Goal: Information Seeking & Learning: Learn about a topic

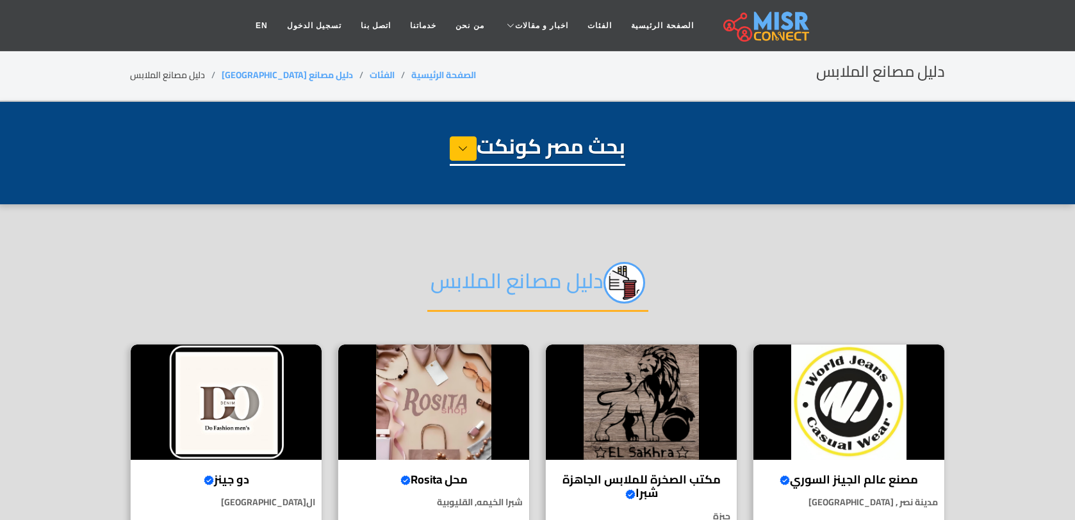
select select "**********"
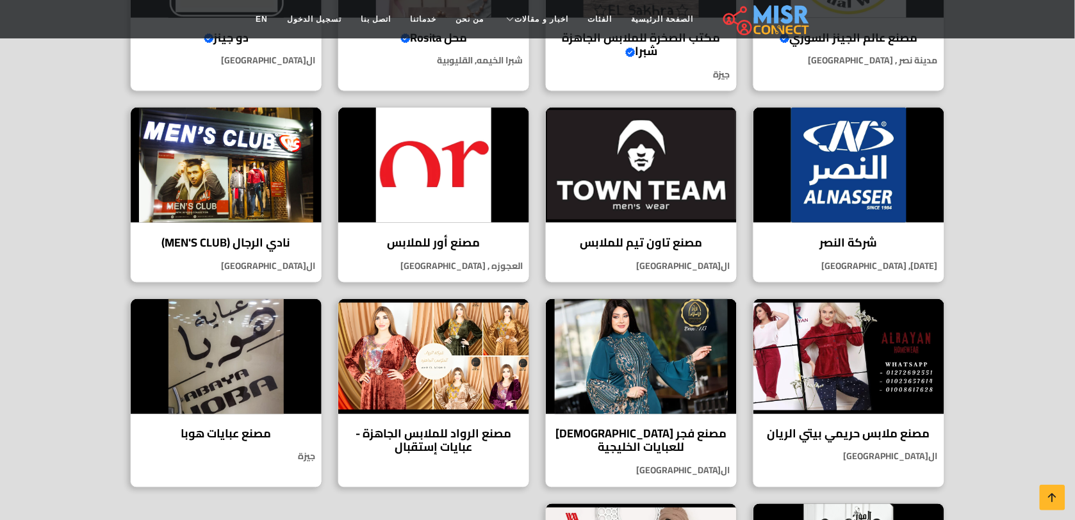
scroll to position [446, 0]
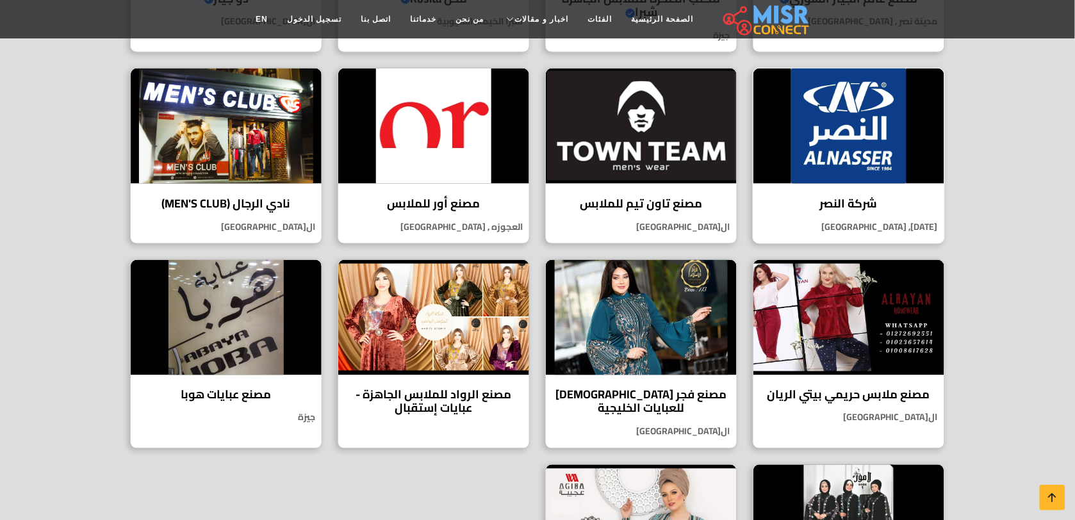
drag, startPoint x: 0, startPoint y: 0, endPoint x: 898, endPoint y: 174, distance: 915.1
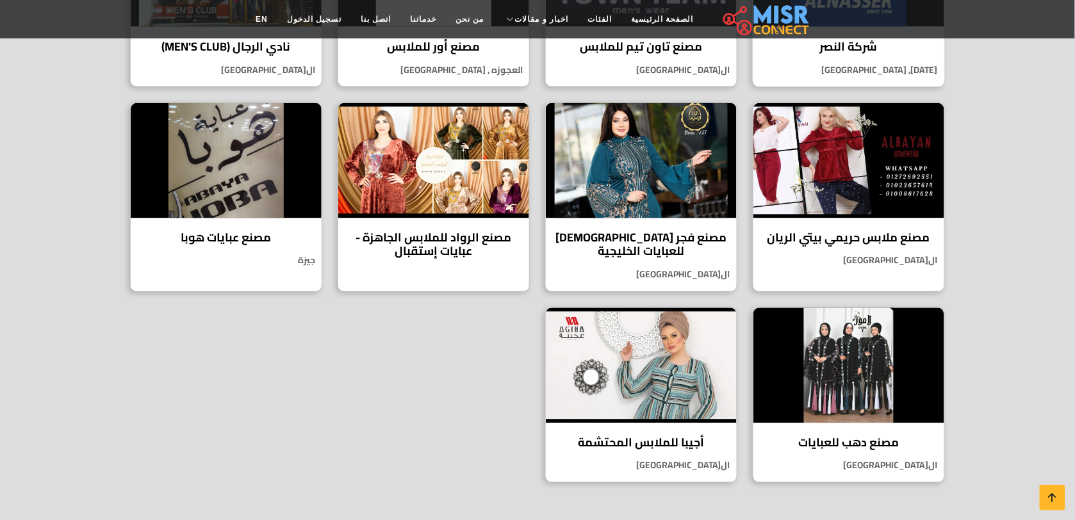
scroll to position [716, 0]
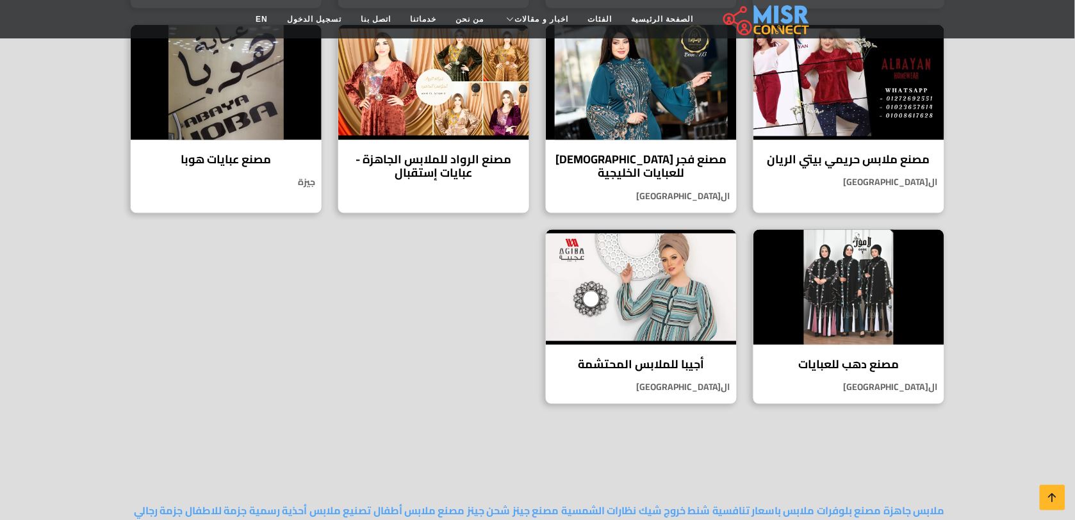
click at [898, 174] on div "مصنع ملابس حريمي بيتي الريان مصنع ملابس حريمي بيتي الريان هو واحد من أفضل المصا…" at bounding box center [849, 119] width 192 height 190
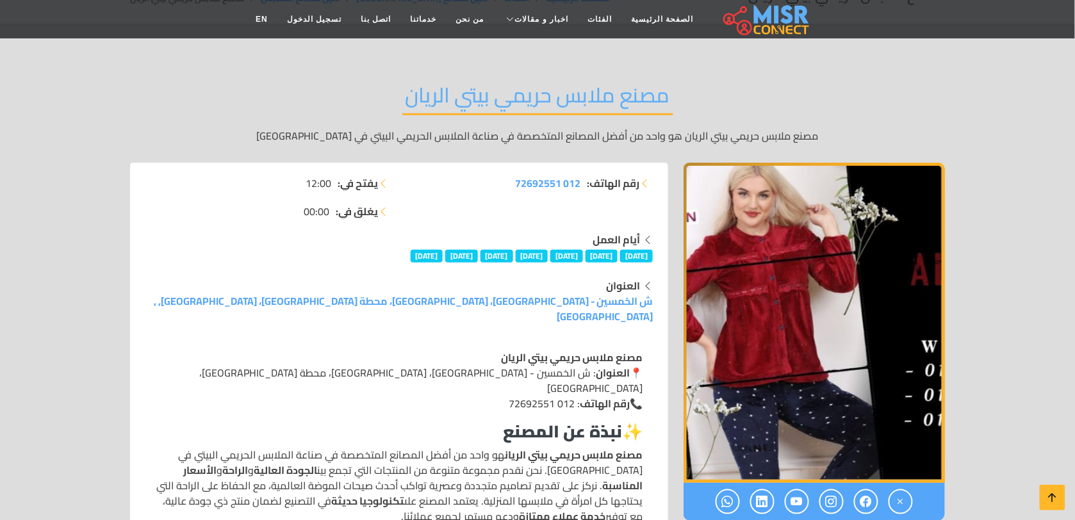
scroll to position [181, 0]
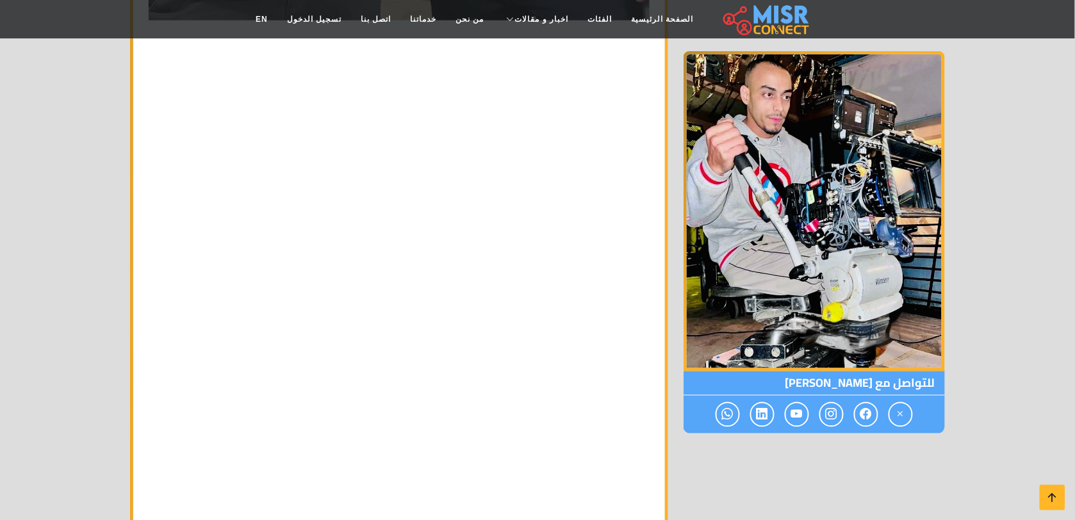
scroll to position [1951, 0]
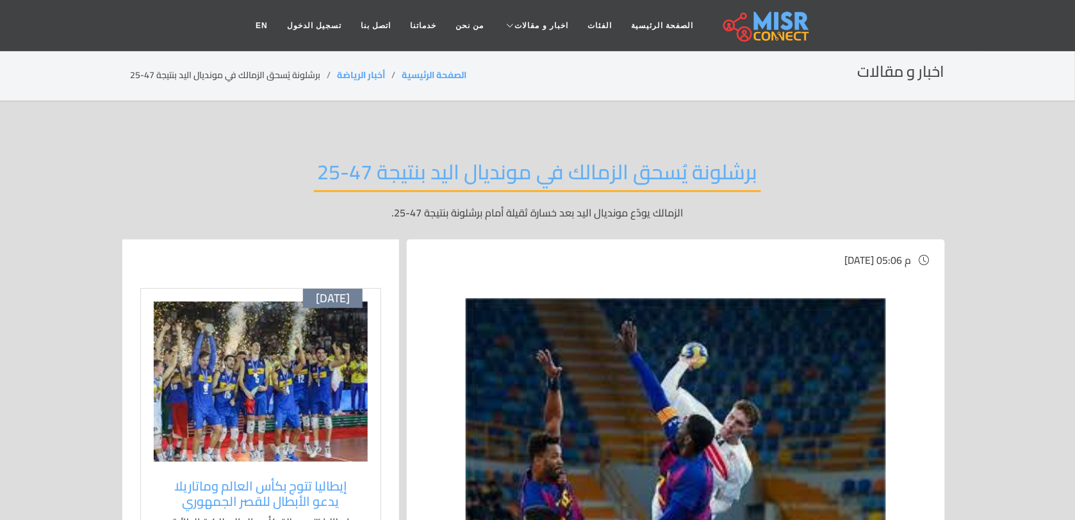
click at [682, 254] on span "الأحد , 28 سبتمبر 2025 / 05:06 م" at bounding box center [675, 259] width 507 height 15
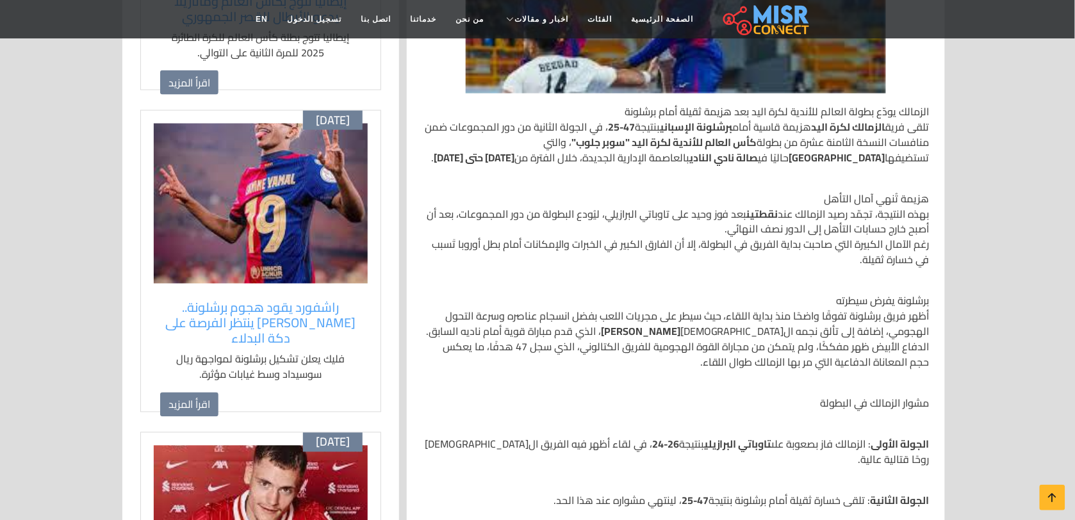
click at [682, 254] on p "هزيمة تُنهي آمال التأهل بهذه النتيجة، تجمّد رصيد الزمالك عند نقطتين بعد فوز وحي…" at bounding box center [675, 229] width 507 height 77
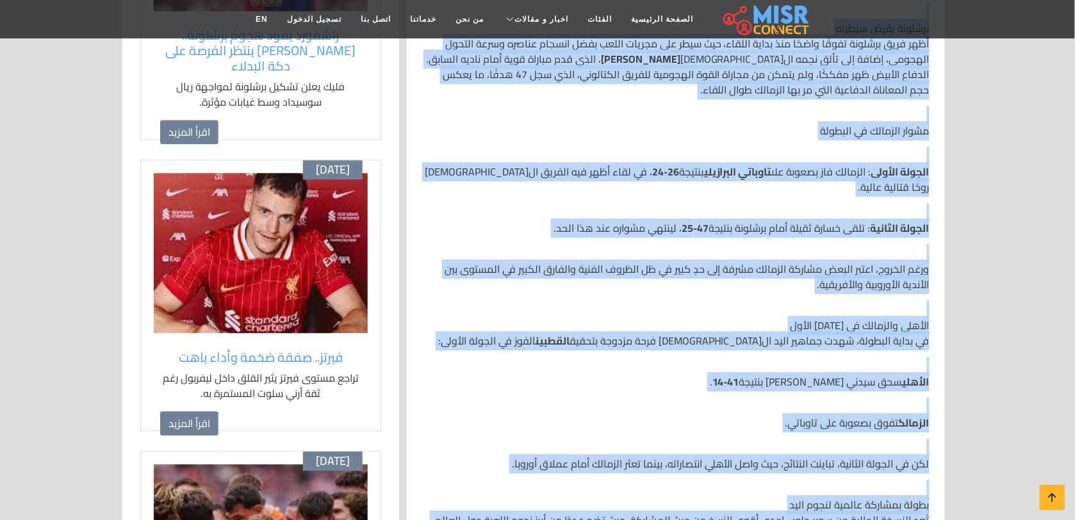
drag, startPoint x: 682, startPoint y: 254, endPoint x: 759, endPoint y: 555, distance: 310.2
click at [759, 520] on html "الصفحة الرئيسية الفئات اخبار و مقالات أخبار الرياضة حوادث اخبار طبية مشاهير اخب…" at bounding box center [537, 347] width 1075 height 2211
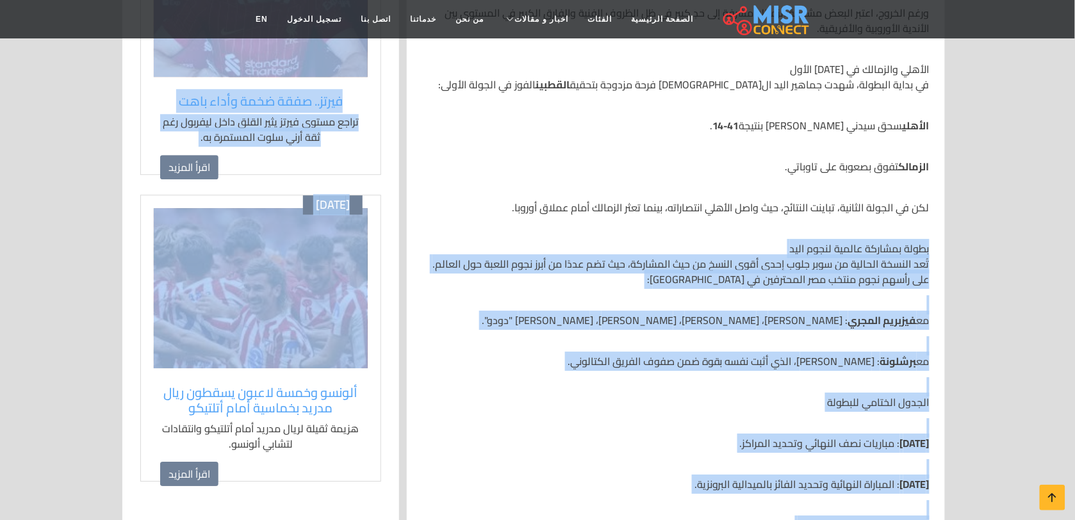
drag, startPoint x: 7, startPoint y: 274, endPoint x: 526, endPoint y: 288, distance: 519.2
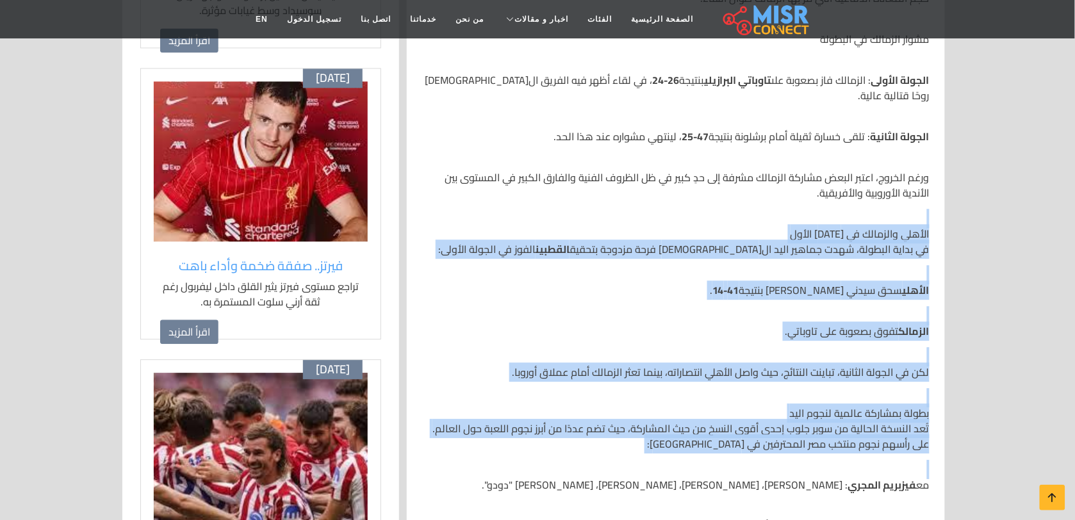
drag, startPoint x: 526, startPoint y: 288, endPoint x: 666, endPoint y: -13, distance: 332.3
click at [666, 0] on html "الصفحة الرئيسية الفئات اخبار و مقالات أخبار الرياضة حوادث اخبار طبية مشاهير اخب…" at bounding box center [537, 255] width 1075 height 2211
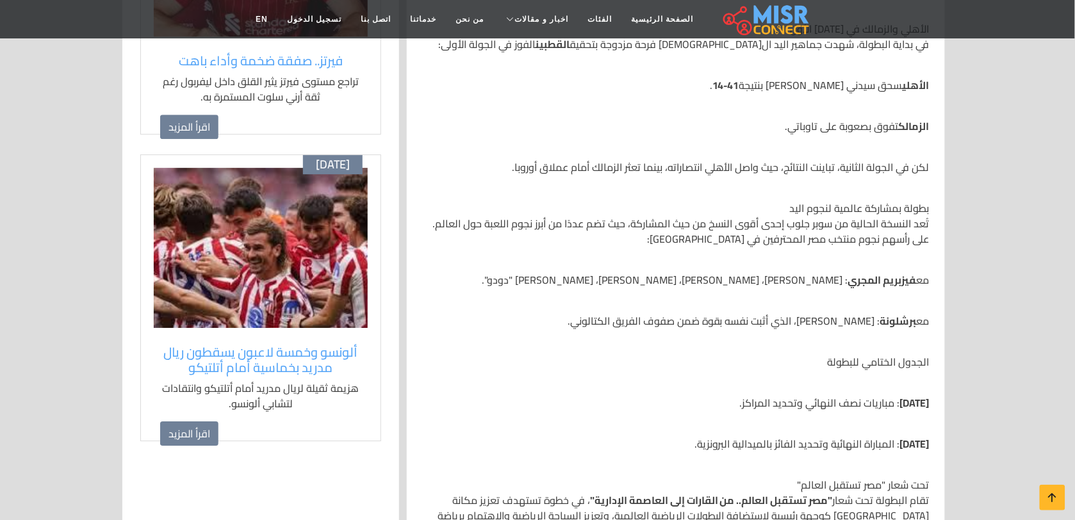
click at [511, 179] on div "الزمالك يودّع بطولة العالم للأندية لكرة اليد بعد هزيمة ثقيلة أمام برشلونة تلقى …" at bounding box center [676, 36] width 523 height 1025
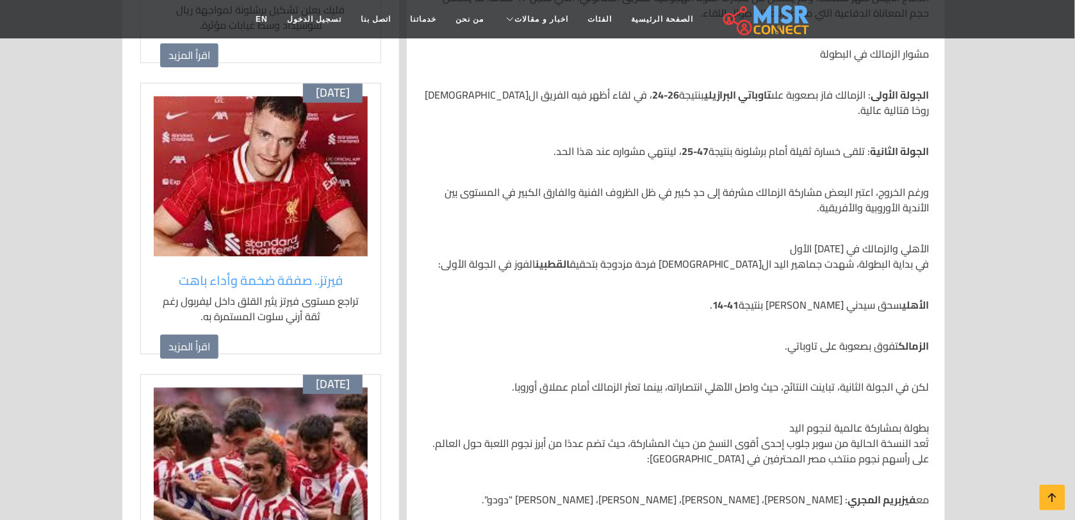
scroll to position [834, 0]
drag, startPoint x: 511, startPoint y: 179, endPoint x: 595, endPoint y: -60, distance: 253.3
click at [595, 0] on html "الصفحة الرئيسية الفئات اخبار و مقالات أخبار الرياضة حوادث اخبار طبية مشاهير اخب…" at bounding box center [537, 271] width 1075 height 2211
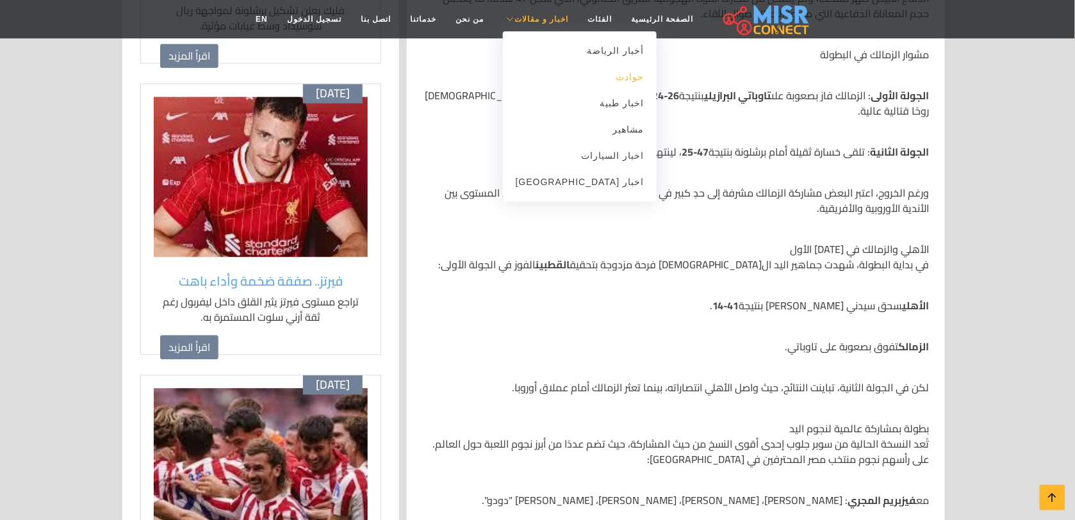
click at [537, 78] on link "حوادث" at bounding box center [580, 77] width 154 height 26
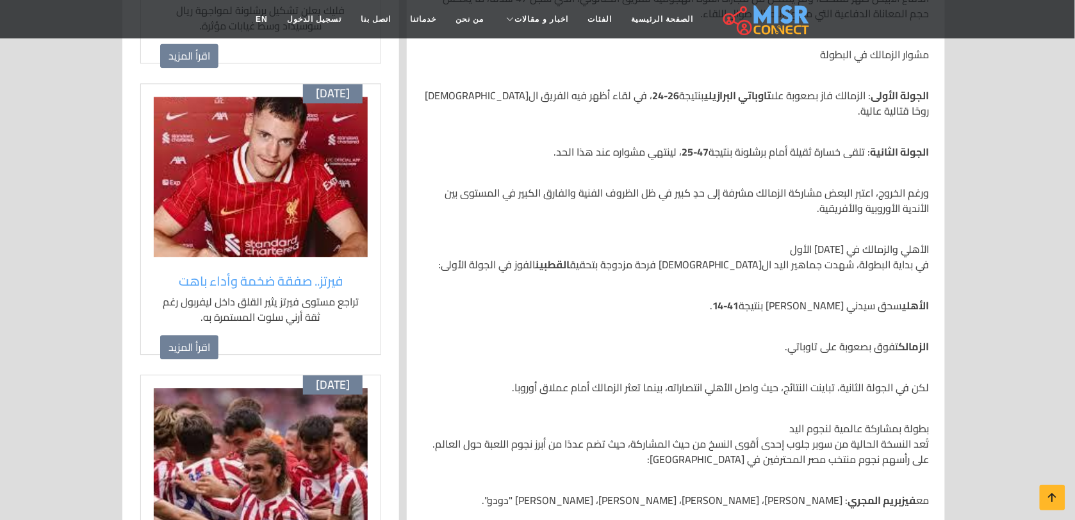
click at [468, 172] on div "الزمالك يودّع بطولة العالم للأندية لكرة اليد بعد هزيمة ثقيلة أمام برشلونة تلقى …" at bounding box center [676, 256] width 523 height 1025
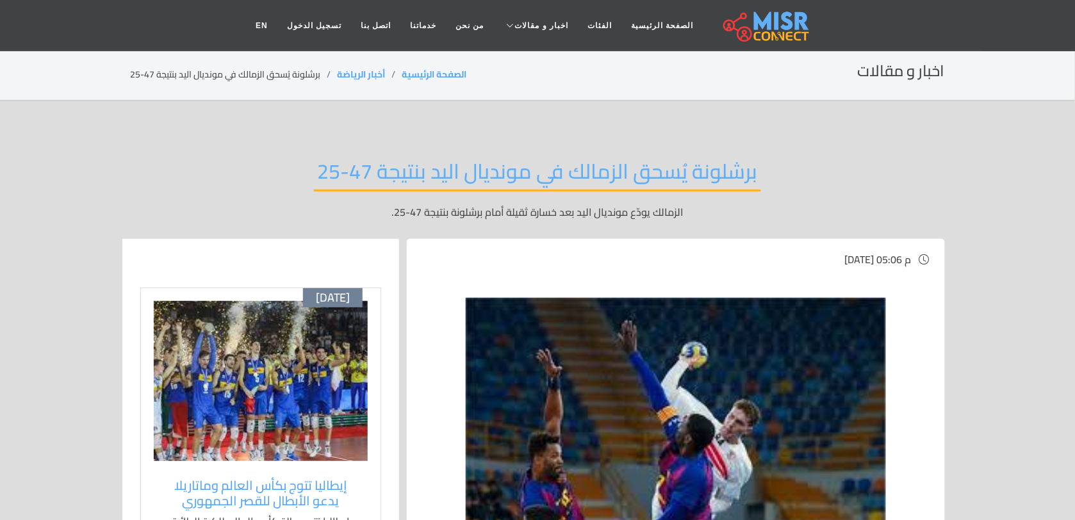
scroll to position [0, 0]
click at [277, 34] on link "EN" at bounding box center [261, 25] width 31 height 24
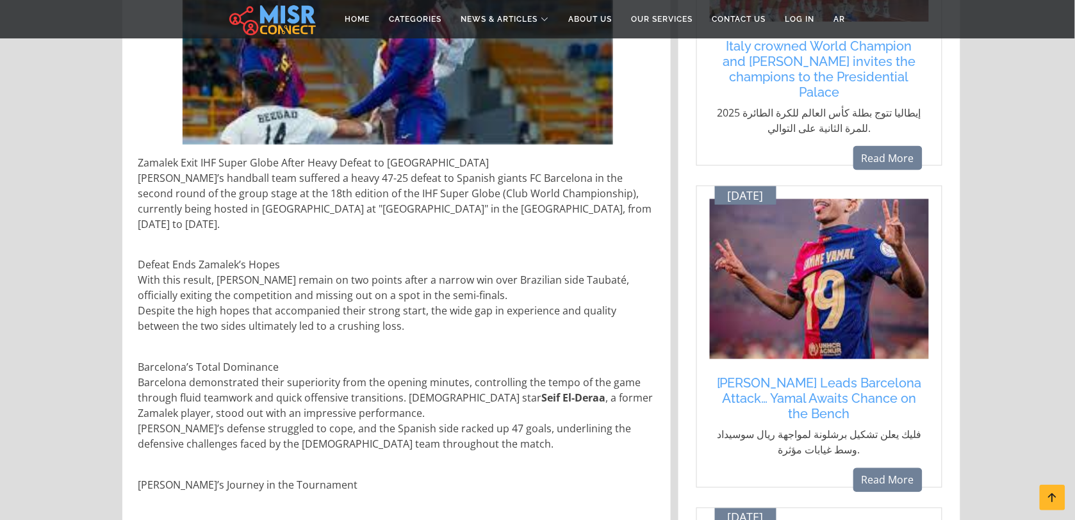
click at [622, 268] on p "Defeat Ends Zamalek’s Hopes With this result, Zamalek remain on two points afte…" at bounding box center [398, 296] width 520 height 77
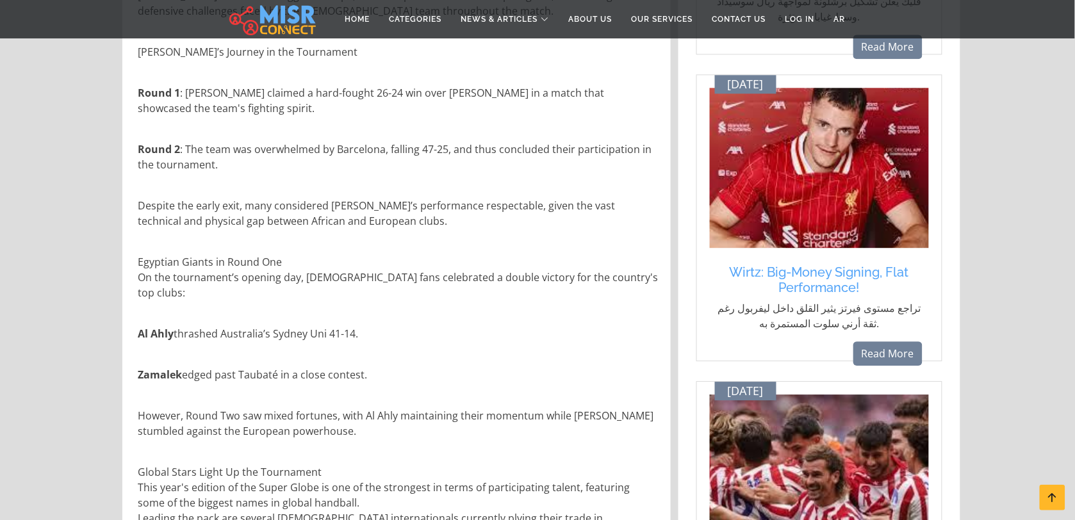
scroll to position [891, 0]
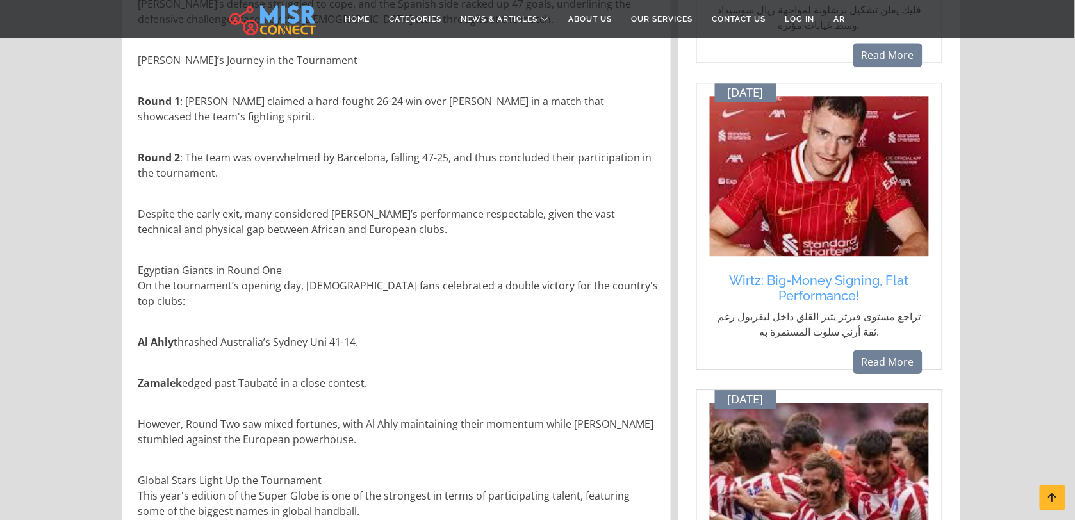
click at [834, 324] on p "تراجع مستوى فيرتز يثير القلق داخل ليفربول رغم ثقة أرني سلوت المستمرة به." at bounding box center [819, 324] width 206 height 31
copy div "تراجع مستوى فيرتز يثير القلق داخل ليفربول رغم ثقة أرني سلوت المستمرة به. Read M…"
click at [872, 351] on link "Read More" at bounding box center [888, 362] width 69 height 24
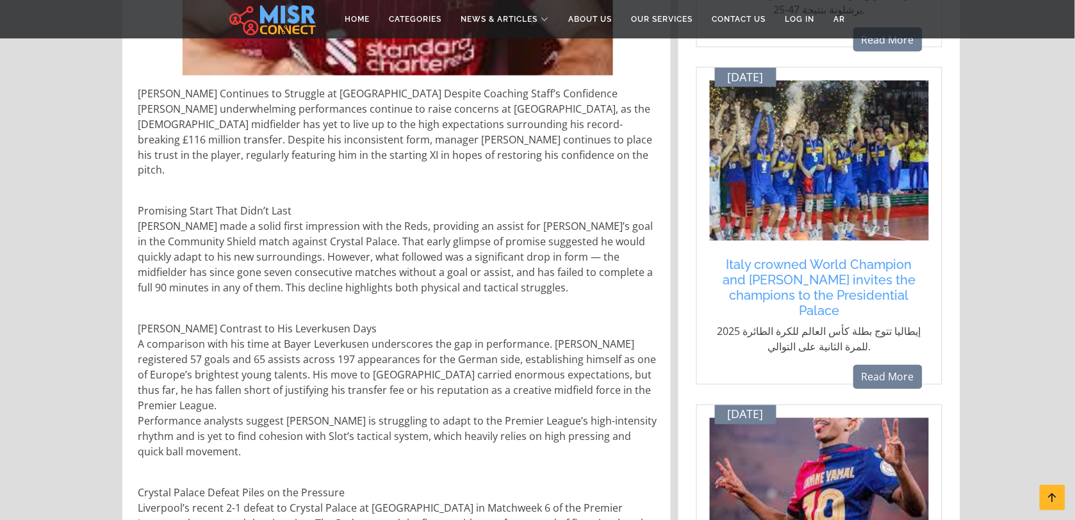
click at [872, 351] on div "Italy crowned World Champion and [PERSON_NAME] invites the champions to the Pre…" at bounding box center [819, 311] width 219 height 120
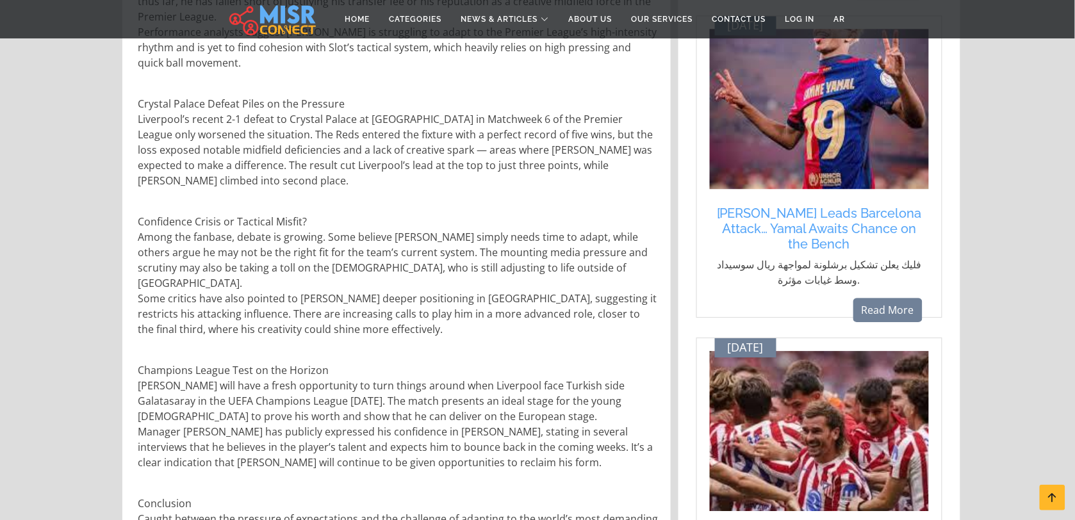
scroll to position [931, 0]
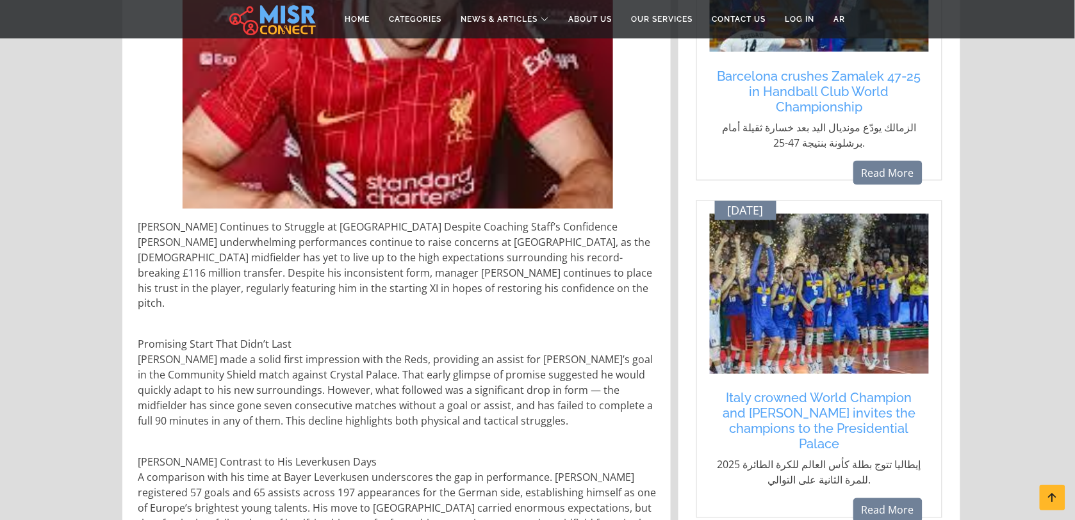
click at [572, 208] on img at bounding box center [398, 49] width 431 height 320
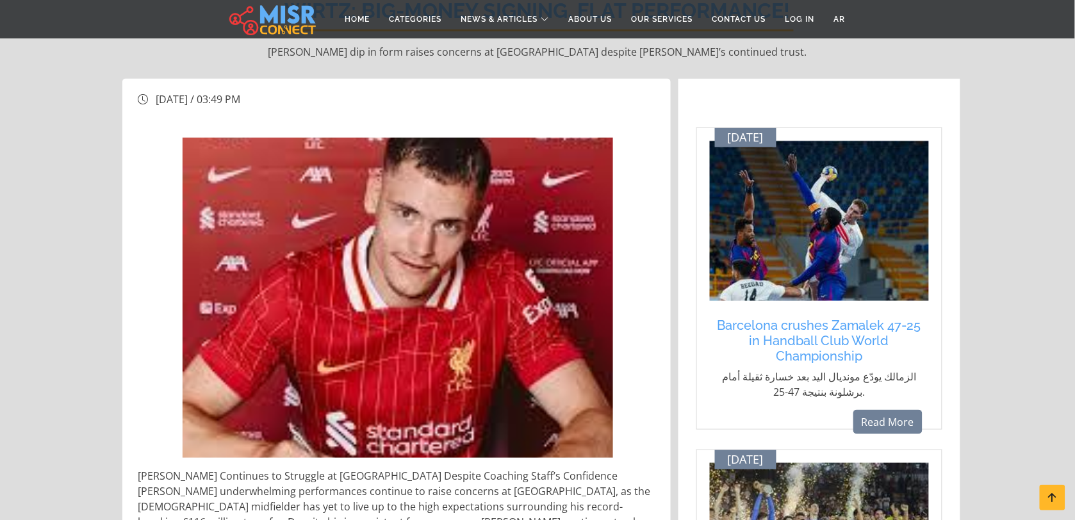
click at [572, 208] on img at bounding box center [398, 298] width 431 height 320
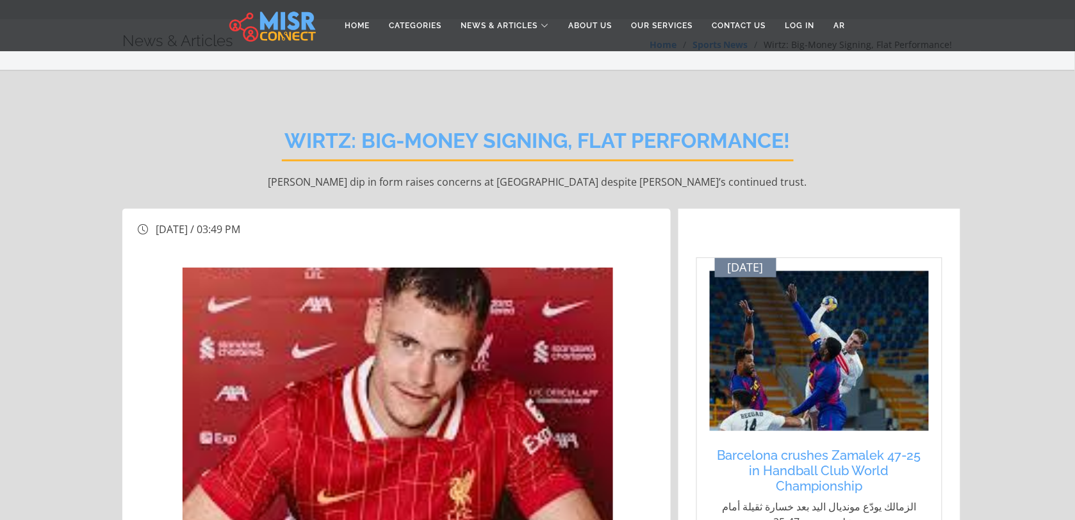
scroll to position [0, 0]
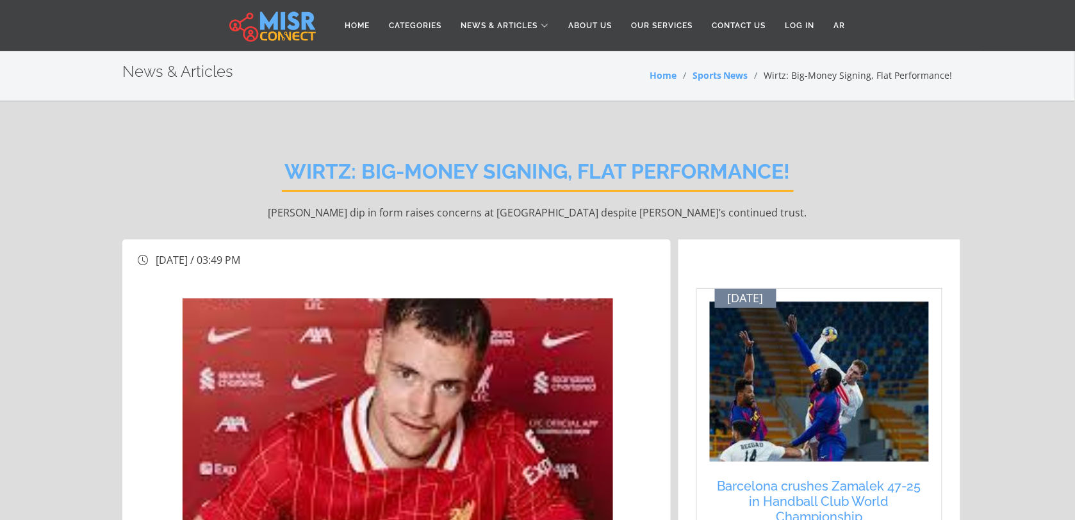
click at [572, 208] on p "Wirtz’s dip in form raises concerns at Liverpool despite Arne Slot’s continued …" at bounding box center [537, 212] width 830 height 15
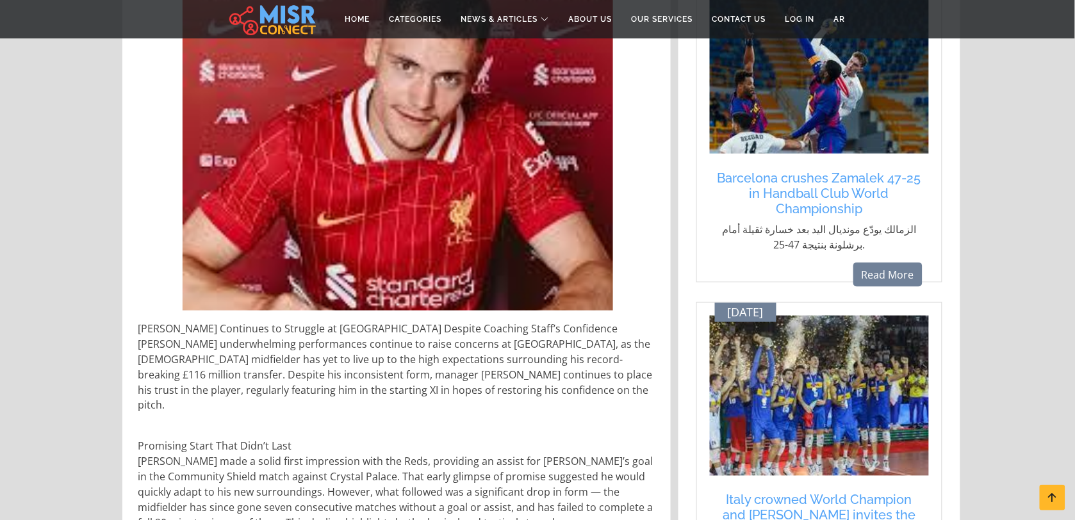
scroll to position [315, 0]
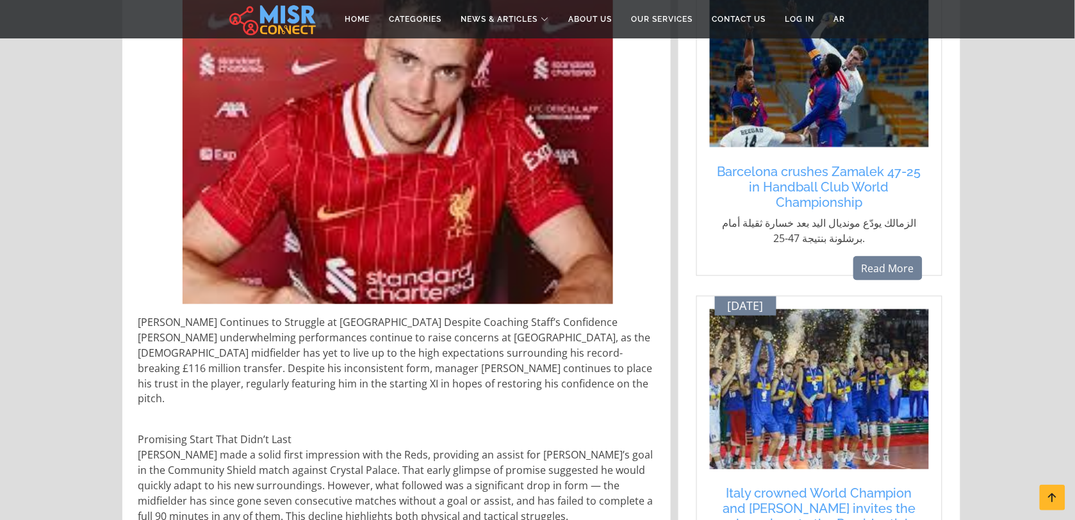
click at [812, 235] on p "الزمالك يودّع مونديال اليد بعد خسارة ثقيلة أمام برشلونة بنتيجة 47-25." at bounding box center [819, 230] width 206 height 31
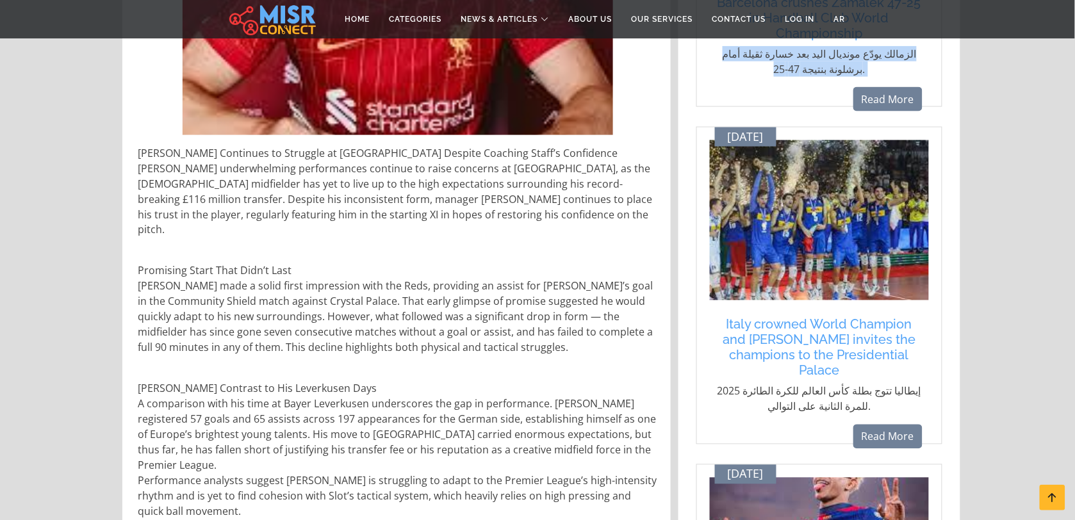
scroll to position [486, 0]
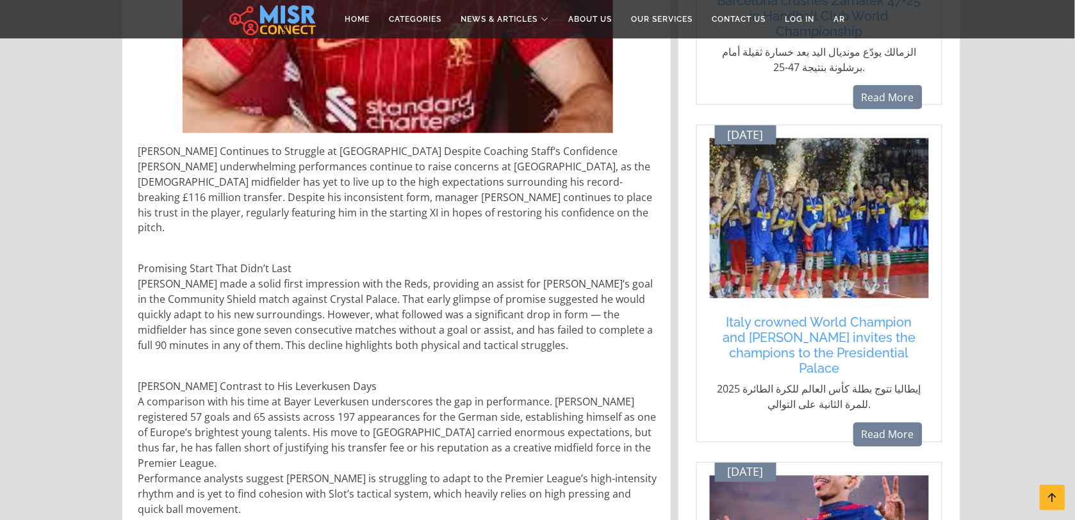
drag, startPoint x: 779, startPoint y: 296, endPoint x: 738, endPoint y: 392, distance: 103.9
click at [738, 392] on p "إيطاليا تتوج بطلة كأس العالم للكرة الطائرة 2025 للمرة الثانية على التوالي." at bounding box center [819, 397] width 206 height 31
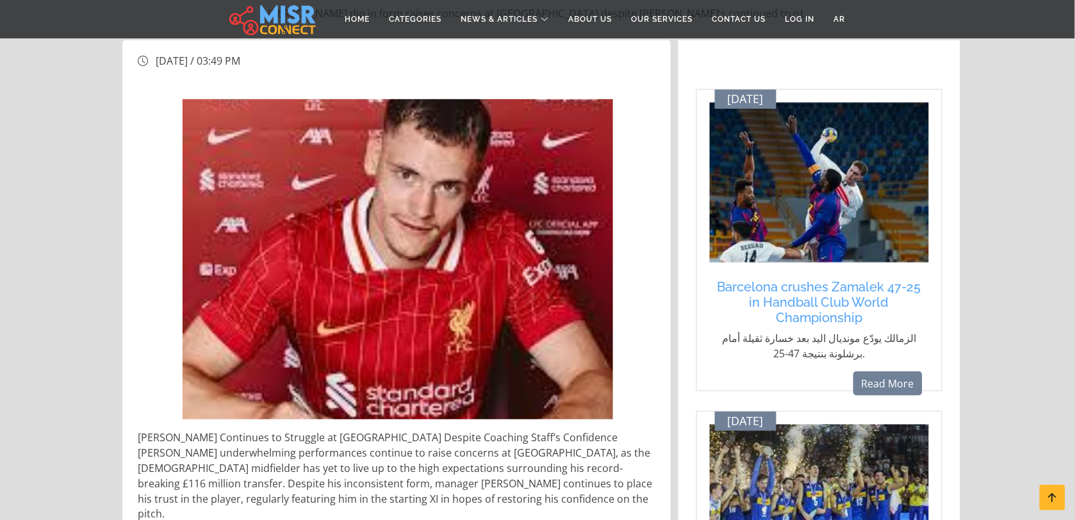
scroll to position [204, 0]
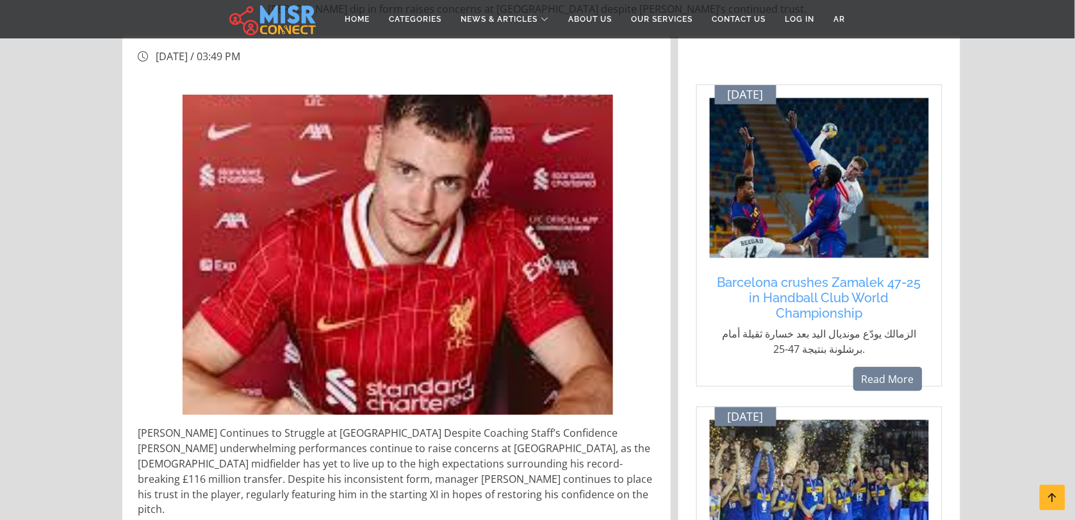
click at [812, 332] on p "الزمالك يودّع مونديال اليد بعد خسارة ثقيلة أمام برشلونة بنتيجة 47-25." at bounding box center [819, 341] width 206 height 31
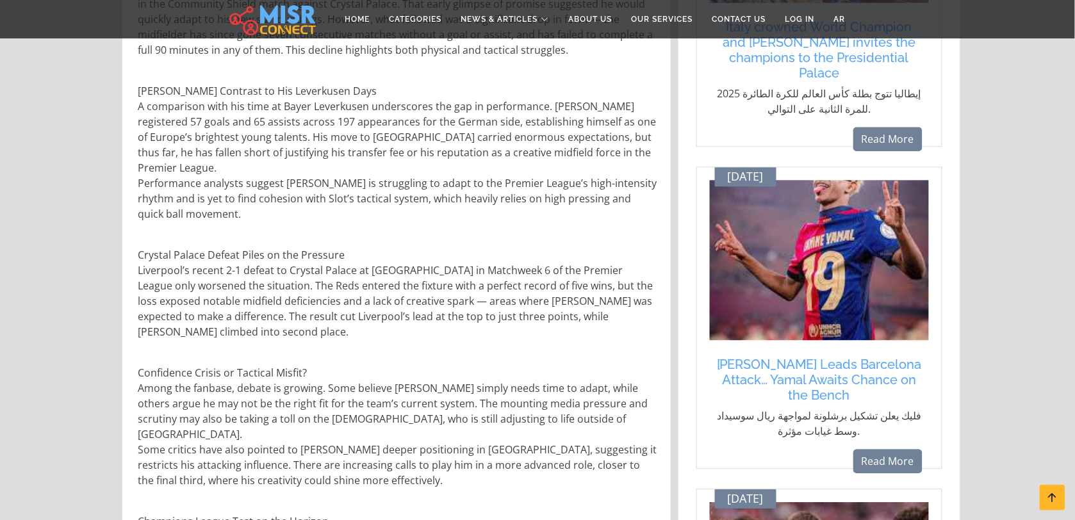
scroll to position [884, 0]
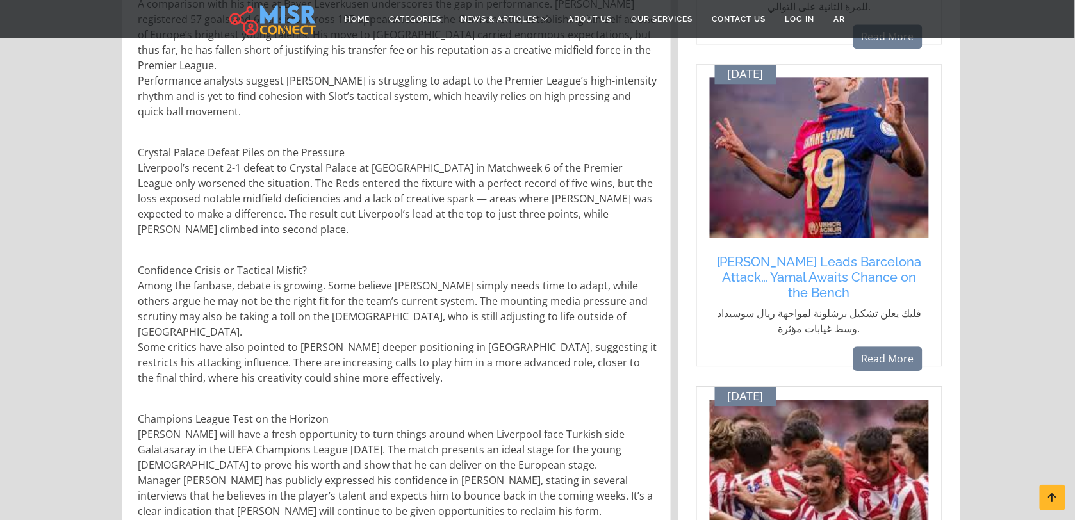
drag, startPoint x: 652, startPoint y: 328, endPoint x: 456, endPoint y: 324, distance: 196.1
click at [456, 324] on p "Confidence Crisis or Tactical Misfit? Among the fanbase, debate is growing. Som…" at bounding box center [398, 324] width 520 height 123
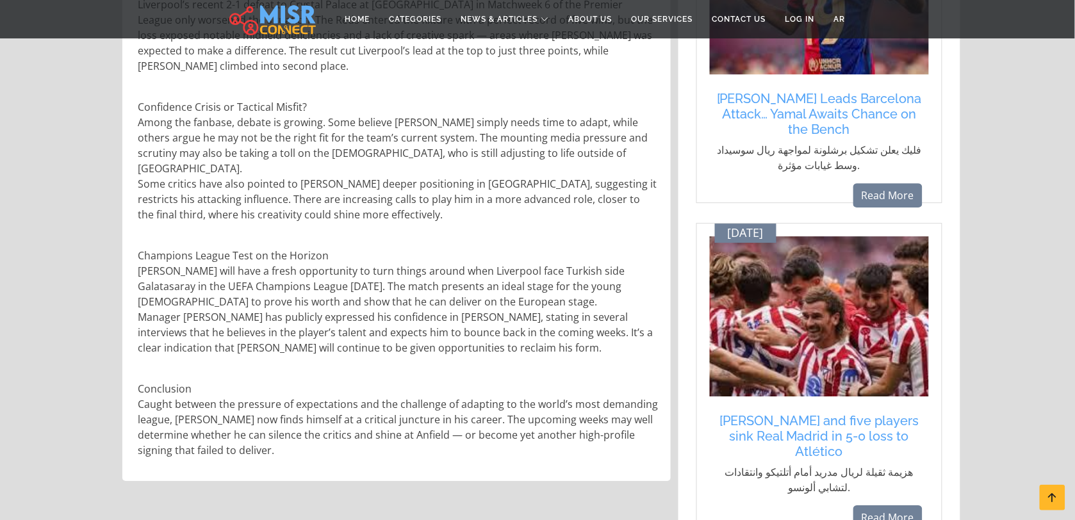
click at [456, 324] on div "Wirtz Continues to Struggle at Liverpool Despite Coaching Staff’s Confidence Fl…" at bounding box center [398, 19] width 536 height 897
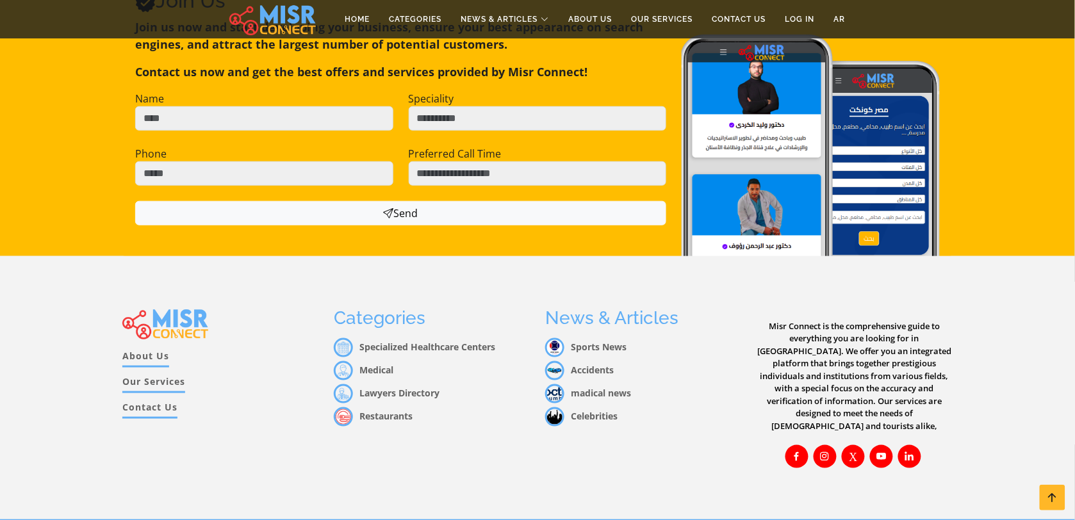
click at [456, 338] on li "Specialized Healthcare Centers" at bounding box center [432, 347] width 196 height 19
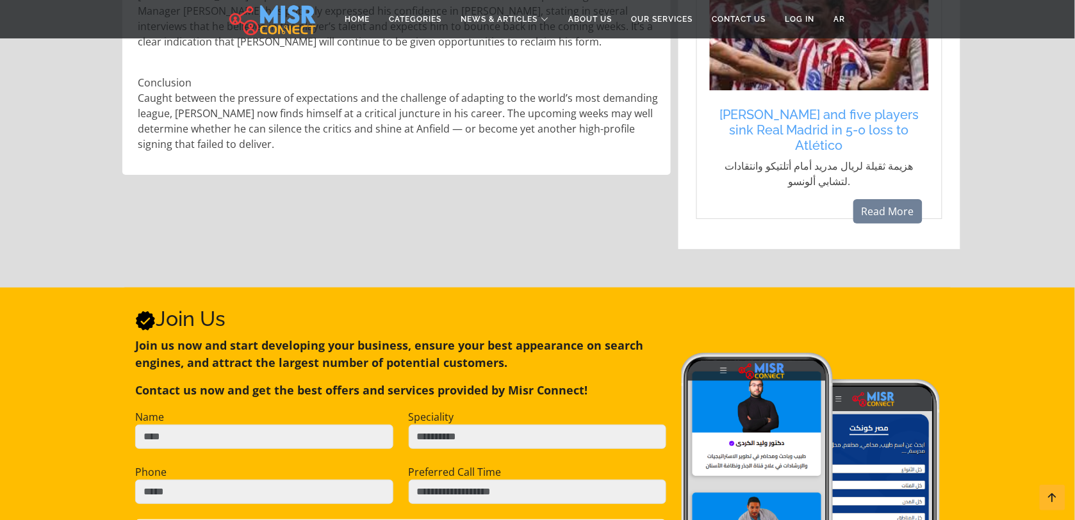
click at [456, 337] on p "Join us now and start developing your business, ensure your best appearance on …" at bounding box center [400, 354] width 531 height 35
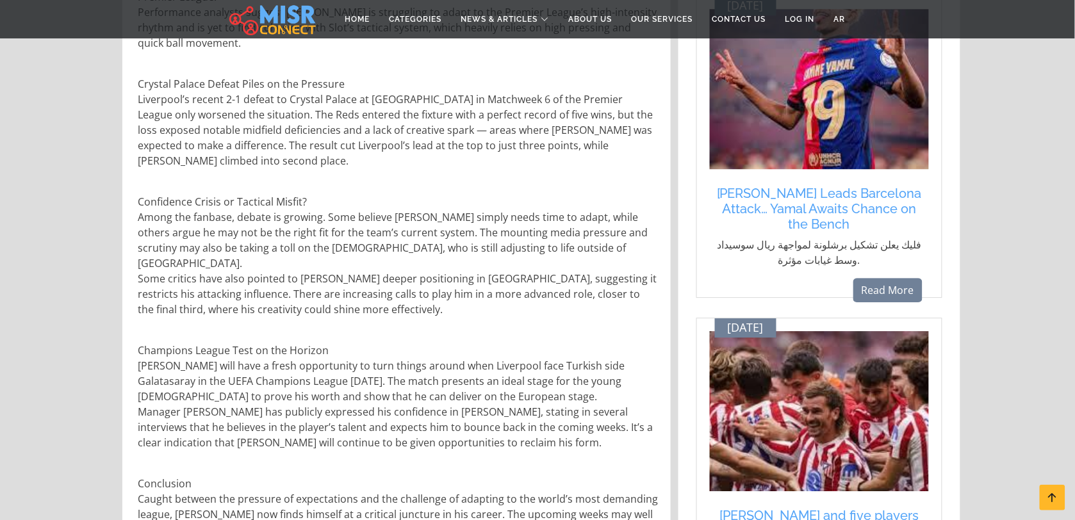
click at [456, 356] on p "Champions League Test on the Horizon Wirtz will have a fresh opportunity to tur…" at bounding box center [398, 397] width 520 height 108
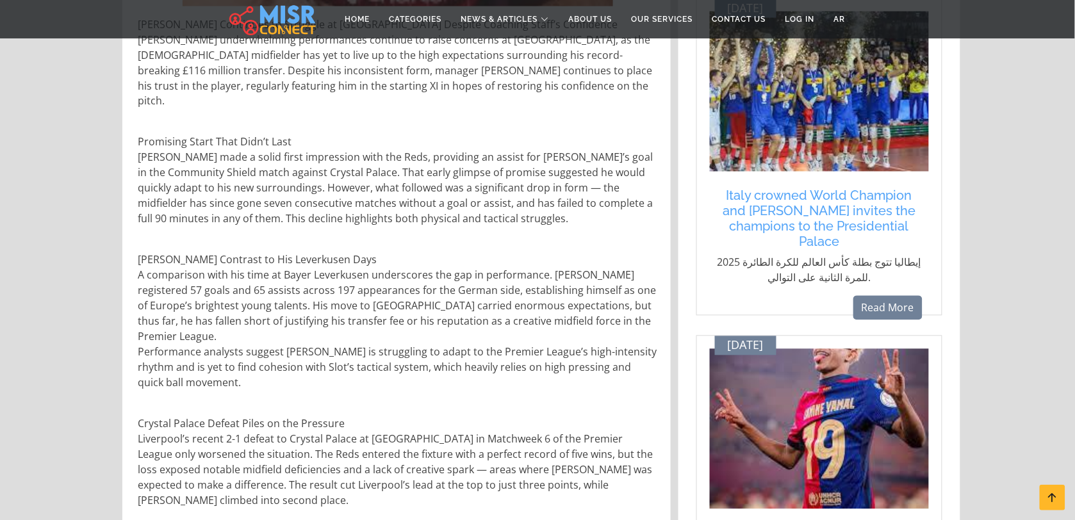
click at [456, 356] on p "Stark Contrast to His Leverkusen Days A comparison with his time at Bayer Lever…" at bounding box center [398, 321] width 520 height 138
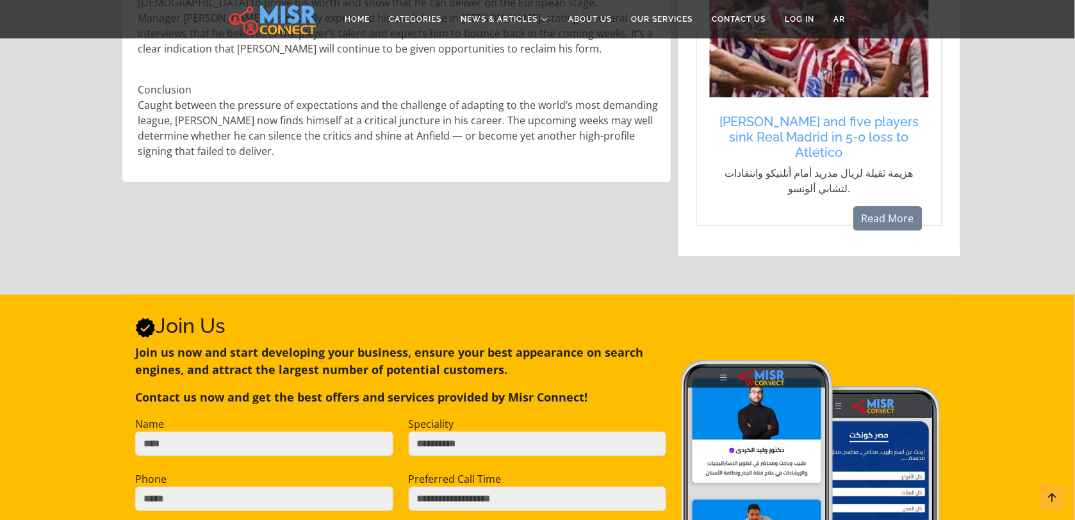
scroll to position [1357, 0]
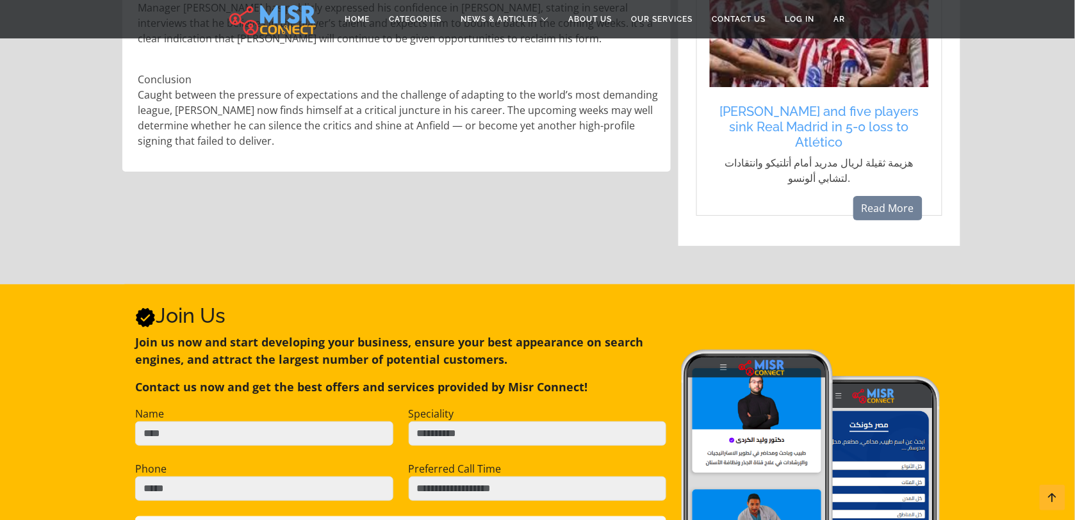
click at [793, 155] on p "هزيمة ثقيلة لريال مدريد أمام أتلتيكو وانتقادات لتشابي ألونسو." at bounding box center [819, 170] width 206 height 31
copy body "هزيمة ثقيلة لريال مدريد أمام أتلتيكو وانتقادات لتشابي ألونسو. Read More"
click at [939, 171] on div "Sep 28 Alonso and five players sink Real Madrid in 5-0 loss to Atlético هزيمة ث…" at bounding box center [820, 64] width 246 height 302
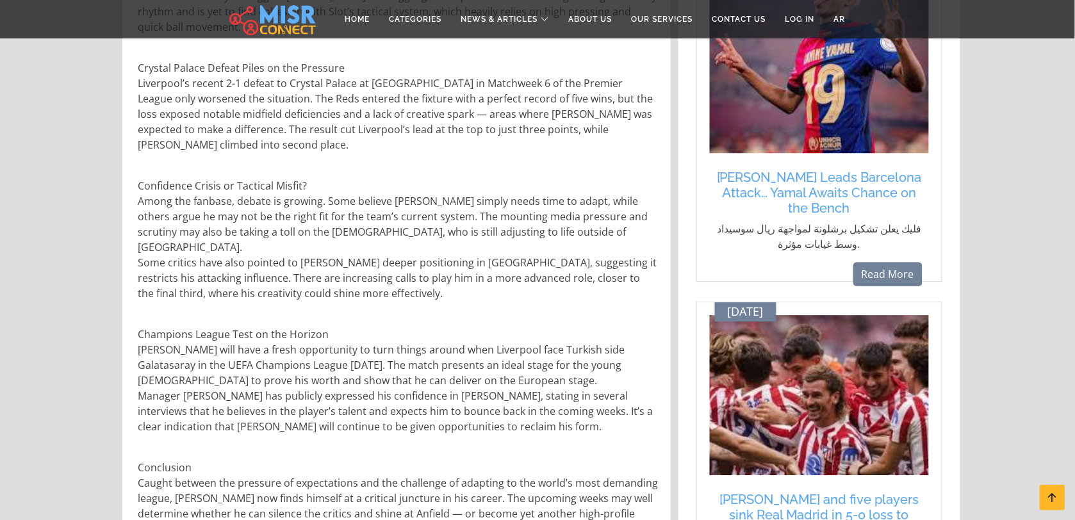
scroll to position [936, 0]
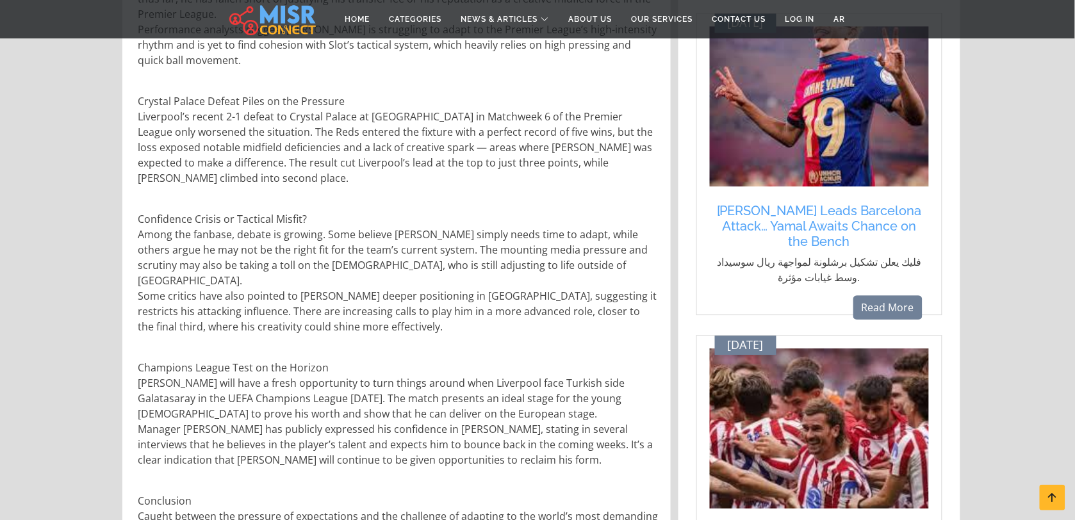
click at [845, 269] on p "فليك يعلن تشكيل برشلونة لمواجهة ريال سوسيداد وسط غيابات مؤثرة." at bounding box center [819, 269] width 206 height 31
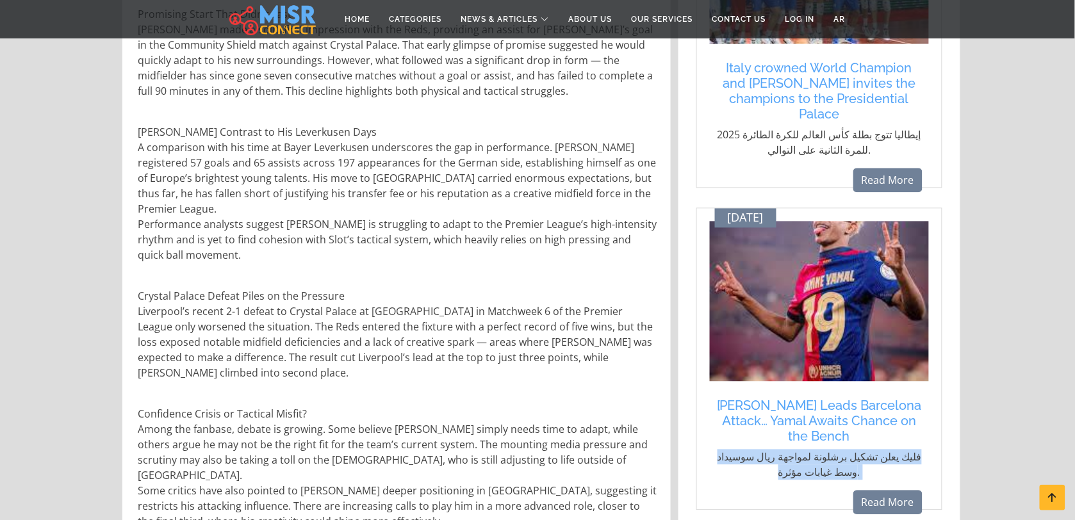
click at [879, 270] on img at bounding box center [819, 301] width 219 height 160
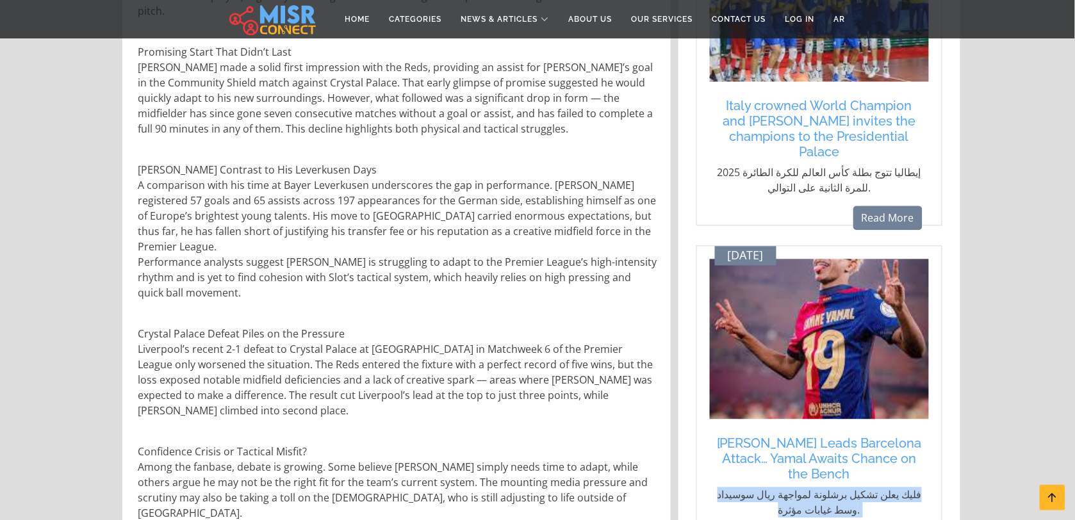
scroll to position [641, 0]
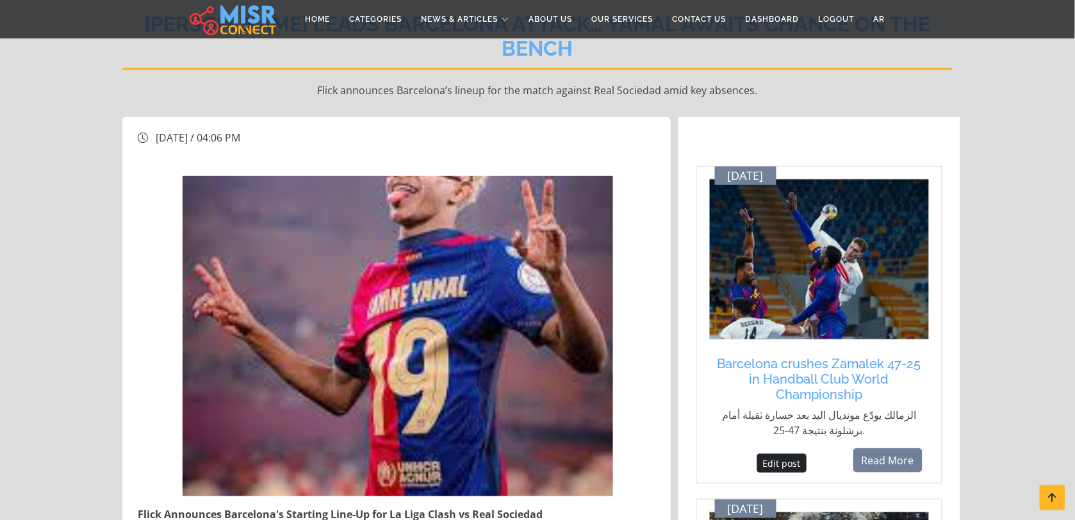
scroll to position [222, 0]
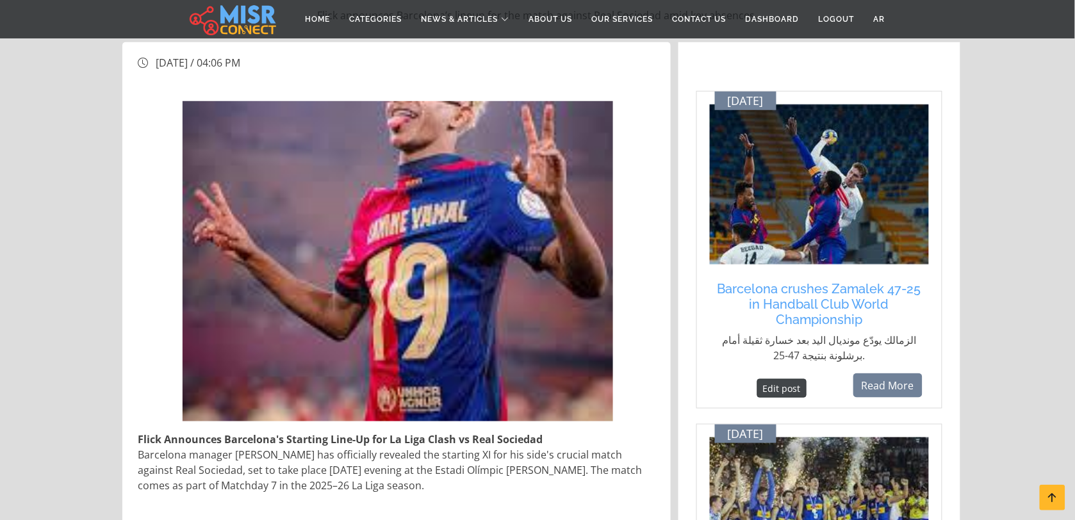
click at [773, 379] on link "Edit post" at bounding box center [781, 388] width 49 height 19
click at [881, 333] on p "الزمالك يودّع مونديال اليد بعد خسارة ثقيلة أمام برشلونة بنتيجة 47-25." at bounding box center [819, 348] width 206 height 31
copy div "الزمالك يودّع مونديال اليد بعد خسارة ثقيلة أمام برشلونة [DEMOGRAPHIC_DATA] 47-2…"
